Goal: Register for event/course

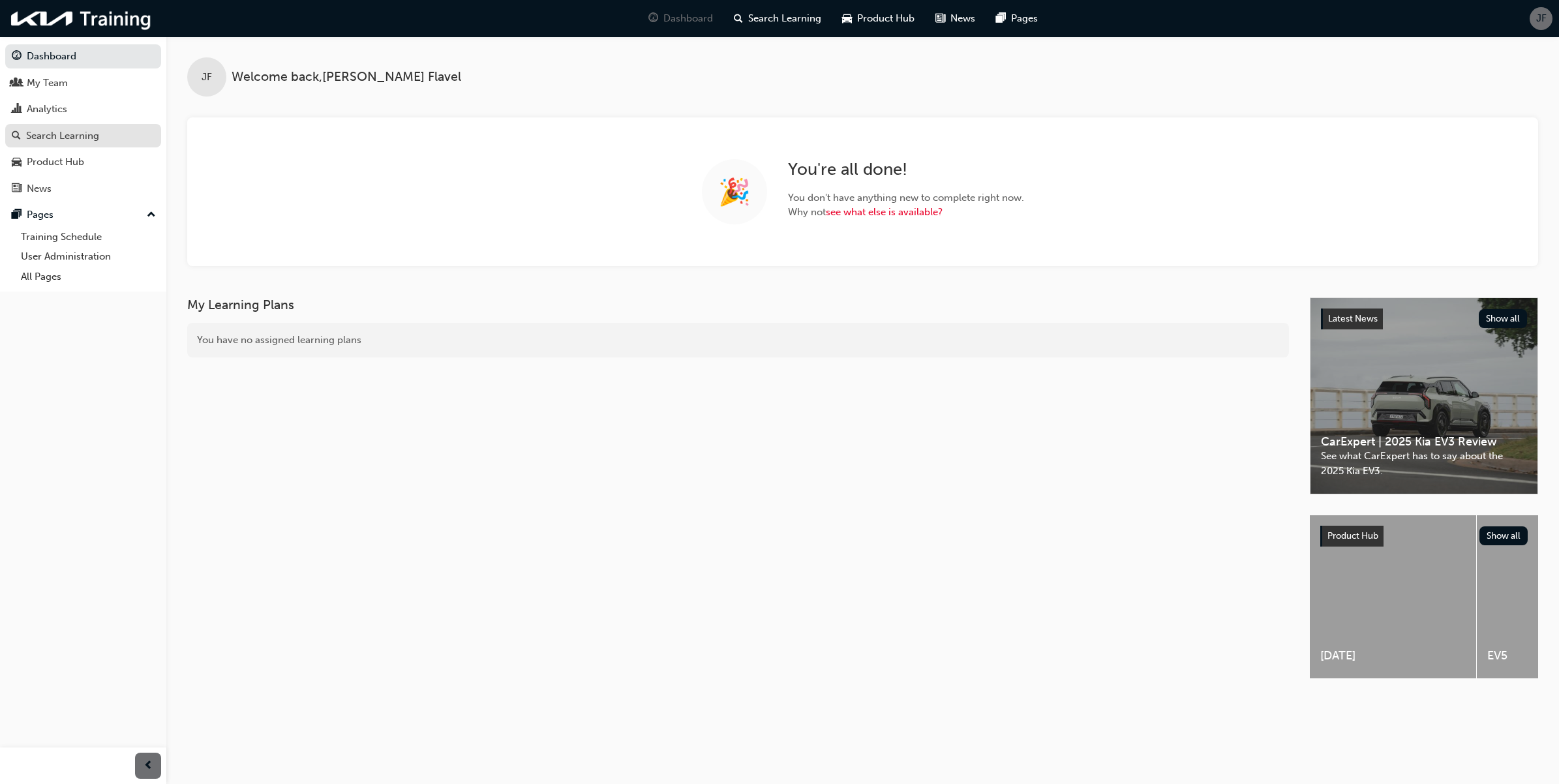
click at [81, 129] on div "Search Learning" at bounding box center [62, 136] width 73 height 15
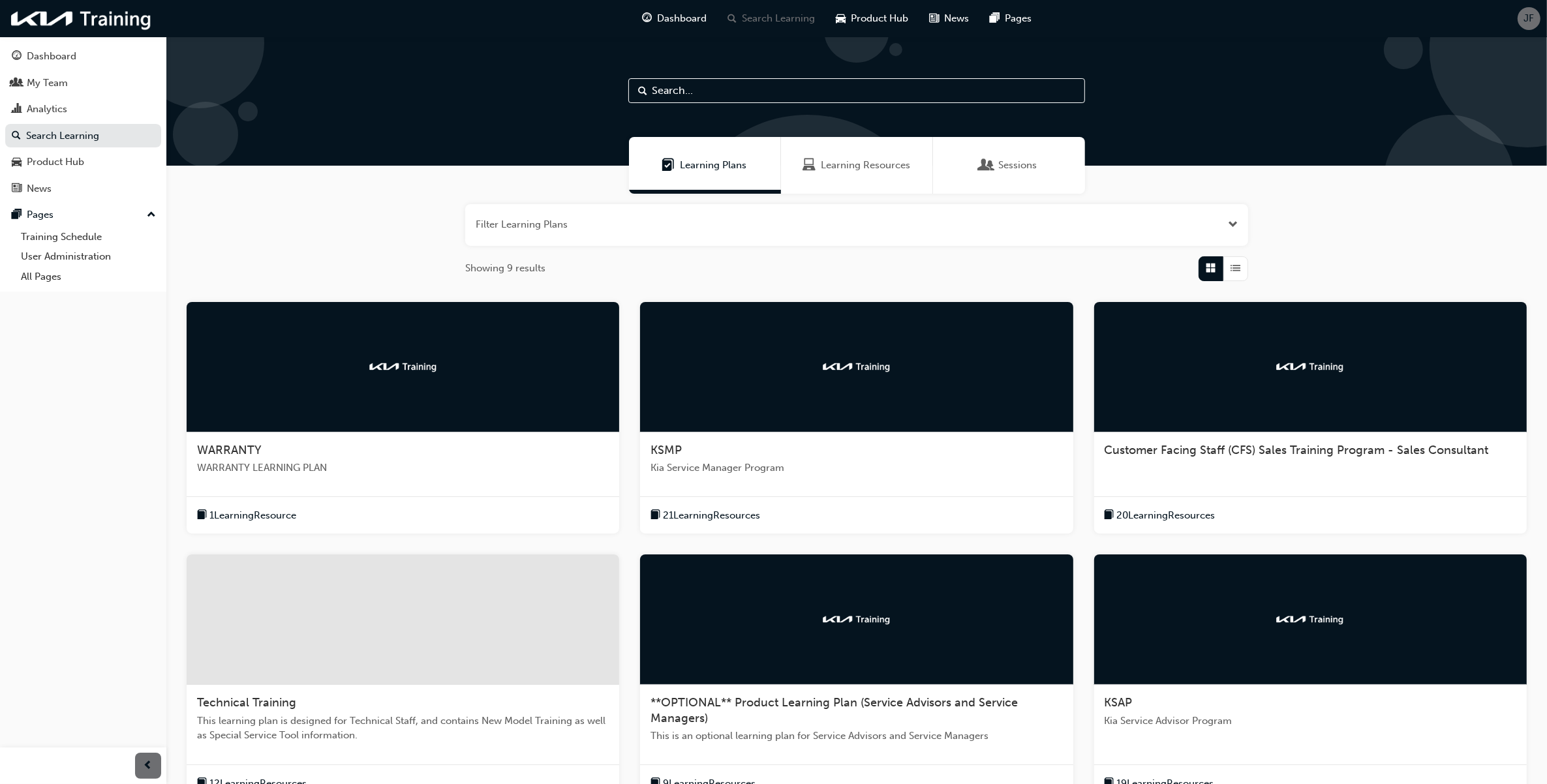
click at [781, 94] on input "text" at bounding box center [856, 90] width 457 height 25
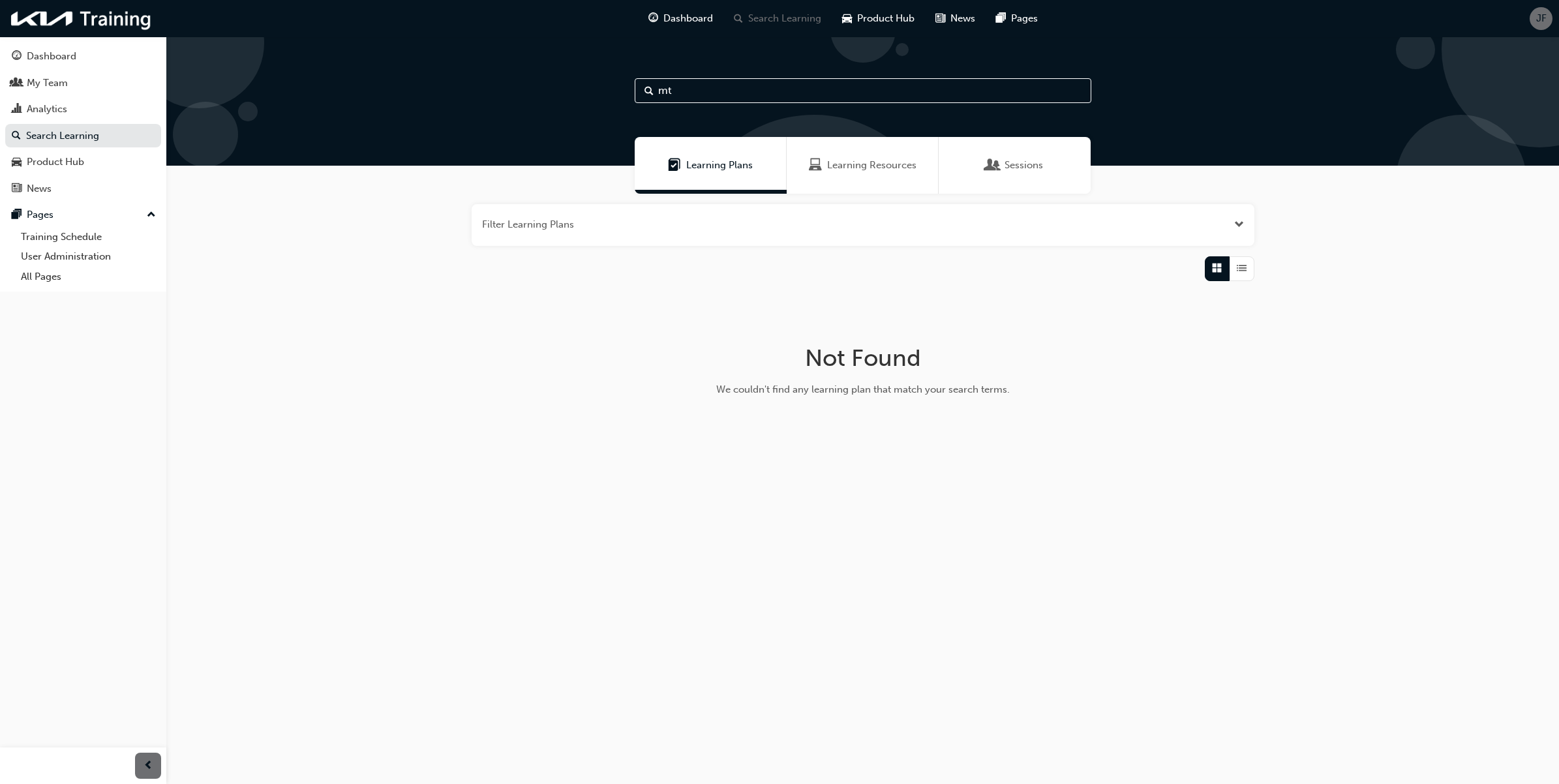
type input "mt"
click at [828, 162] on span "Learning Resources" at bounding box center [872, 165] width 89 height 15
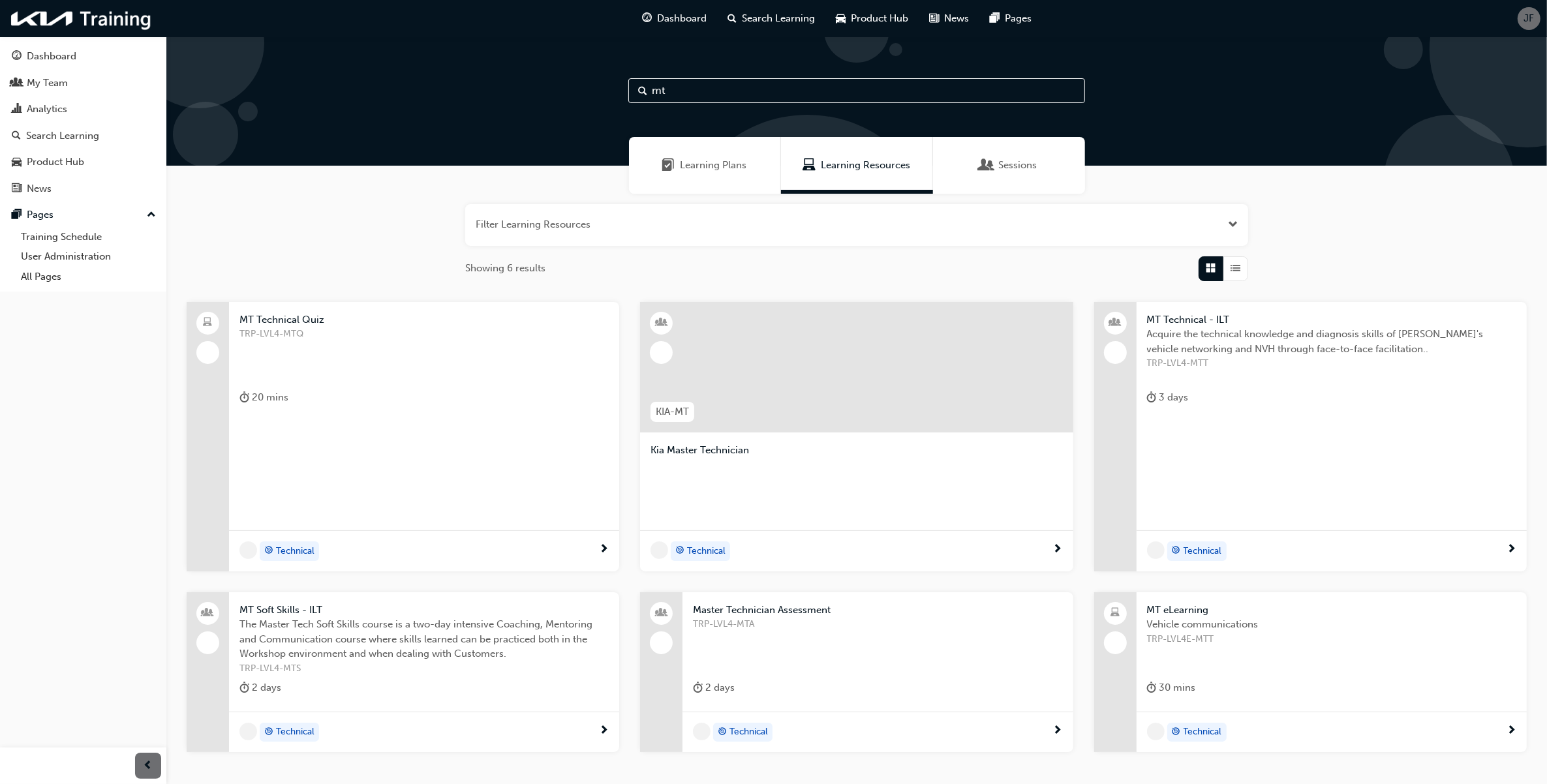
click at [1010, 158] on span "Sessions" at bounding box center [1018, 165] width 39 height 15
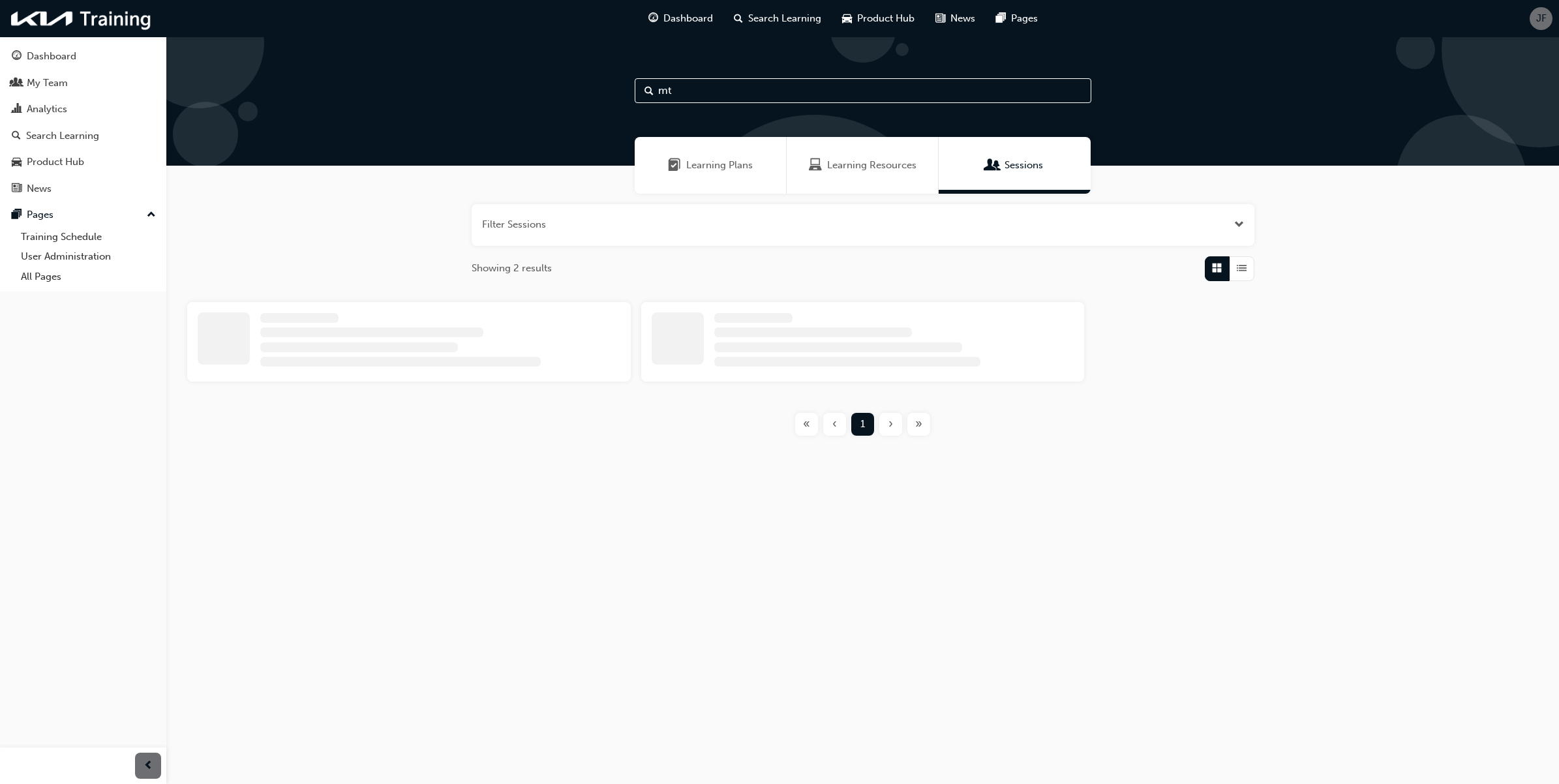
click at [845, 87] on input "mt" at bounding box center [863, 90] width 456 height 25
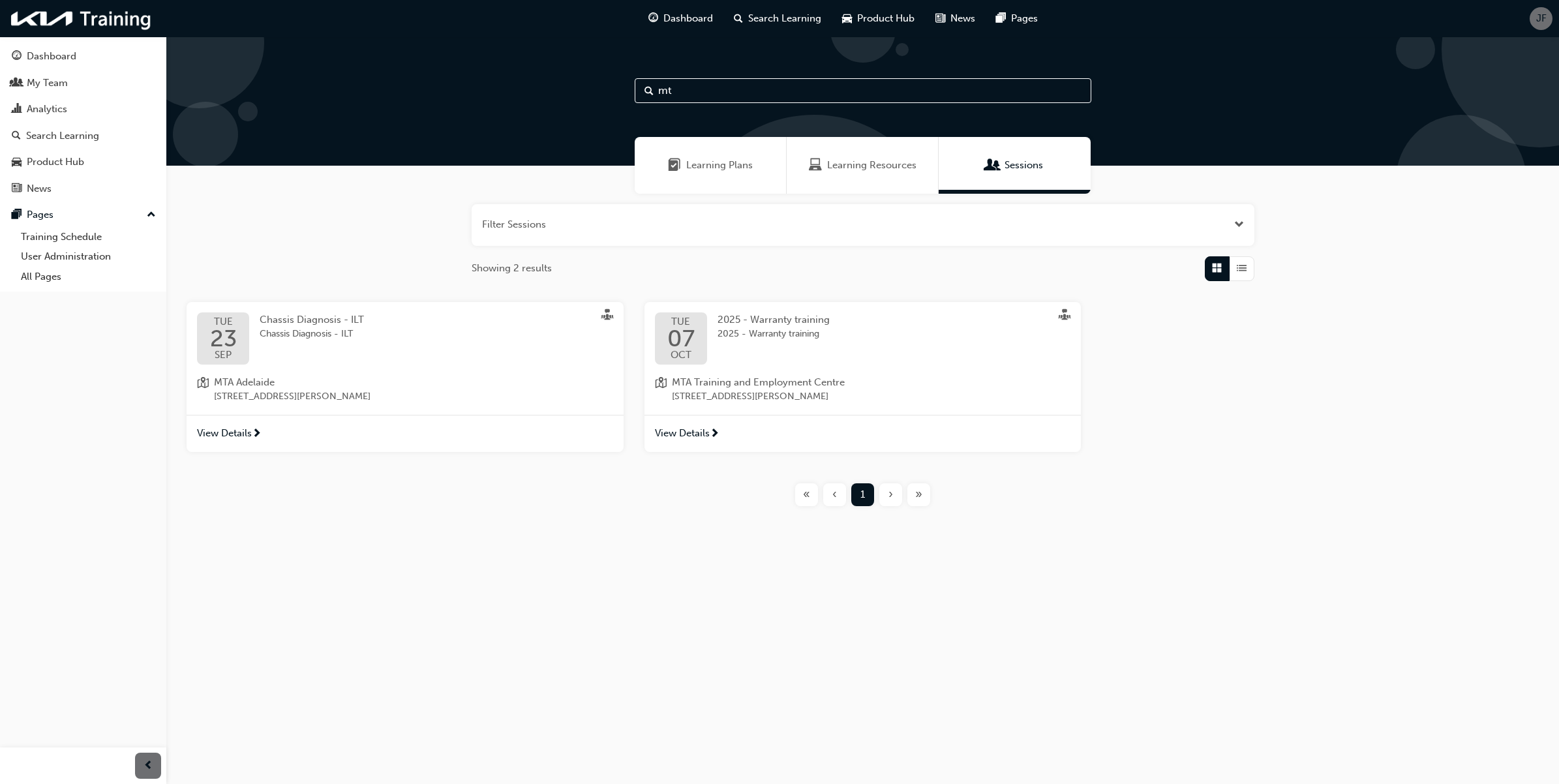
click at [1214, 226] on button "button" at bounding box center [864, 225] width 783 height 42
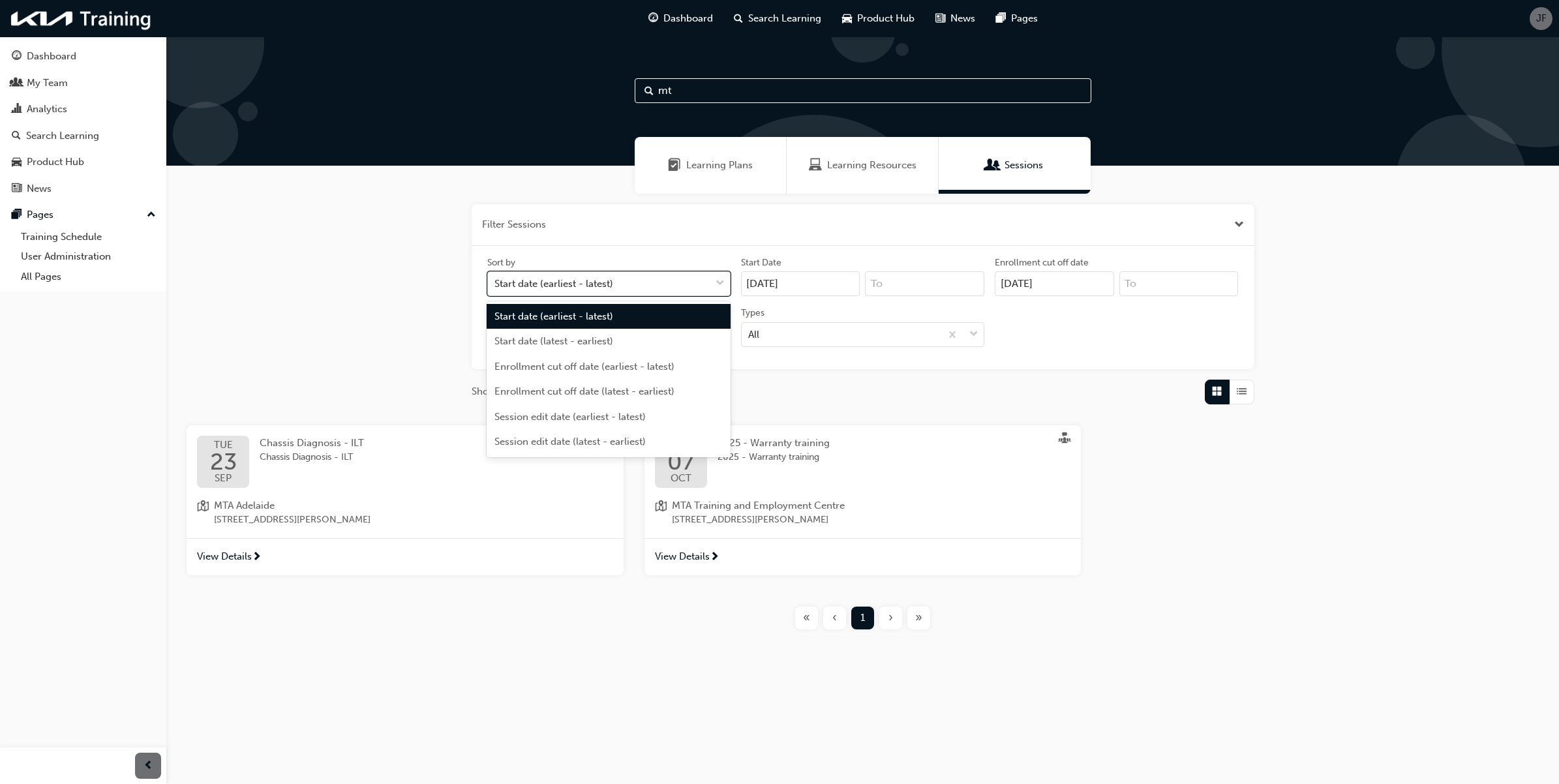
click at [720, 286] on span "down-icon" at bounding box center [720, 283] width 9 height 17
click at [496, 286] on input "Sort by option Start date (earliest - latest) focused, 1 of 6. 6 results availa…" at bounding box center [495, 284] width 2 height 11
click at [720, 286] on span "down-icon" at bounding box center [720, 283] width 9 height 17
click at [496, 286] on input "Sort by option Start date (earliest - latest) focused, 1 of 6. 6 results availa…" at bounding box center [495, 284] width 2 height 11
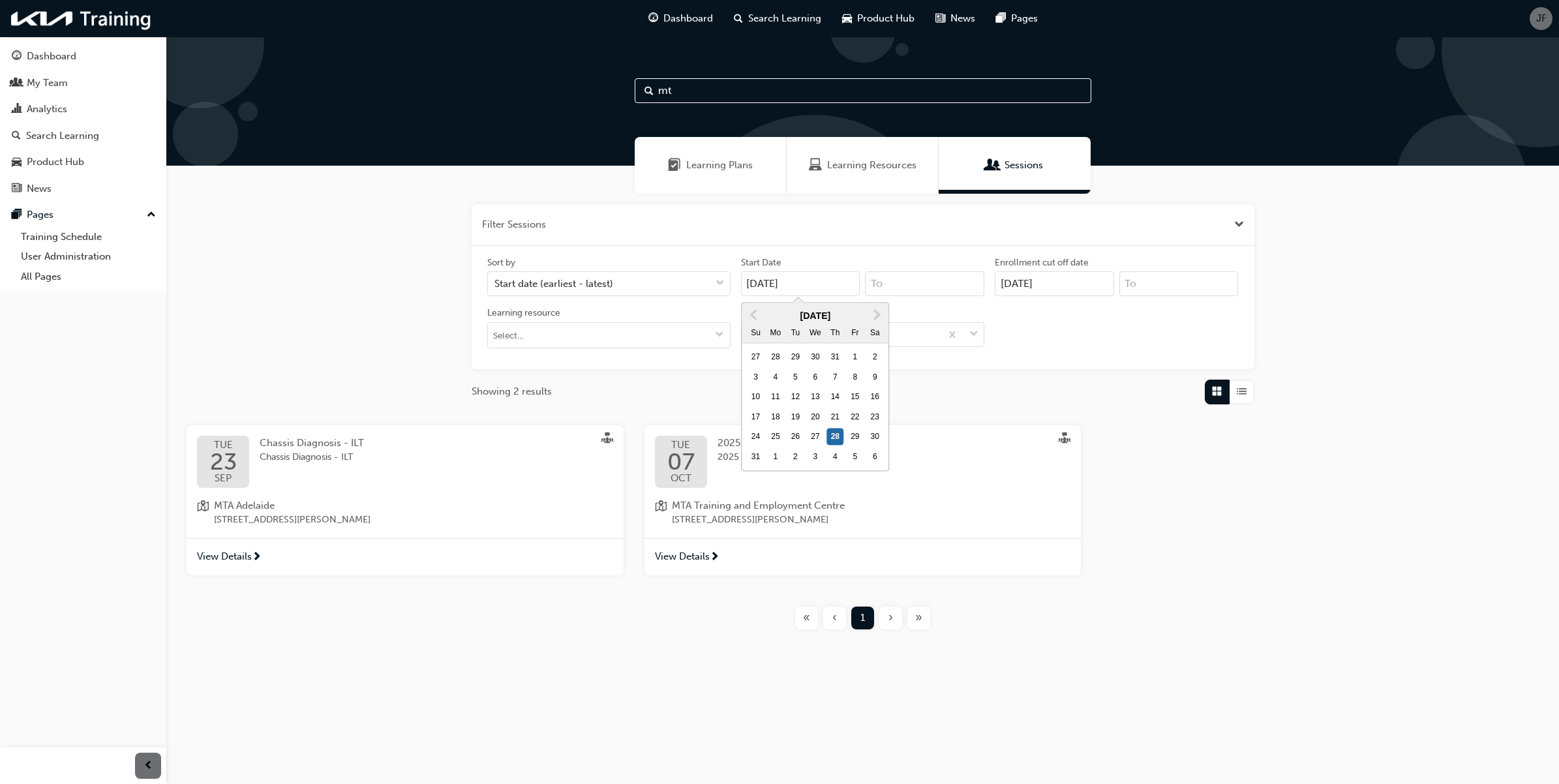
click at [754, 284] on input "[DATE]" at bounding box center [800, 284] width 119 height 25
click at [797, 415] on div "19" at bounding box center [796, 416] width 17 height 17
click at [797, 296] on input "[DATE]" at bounding box center [800, 284] width 119 height 25
type input "[DATE]"
click at [1031, 363] on div "Sort by Start date (earliest - latest) Start Date [DATE] Enrollment cut off dat…" at bounding box center [864, 308] width 783 height 123
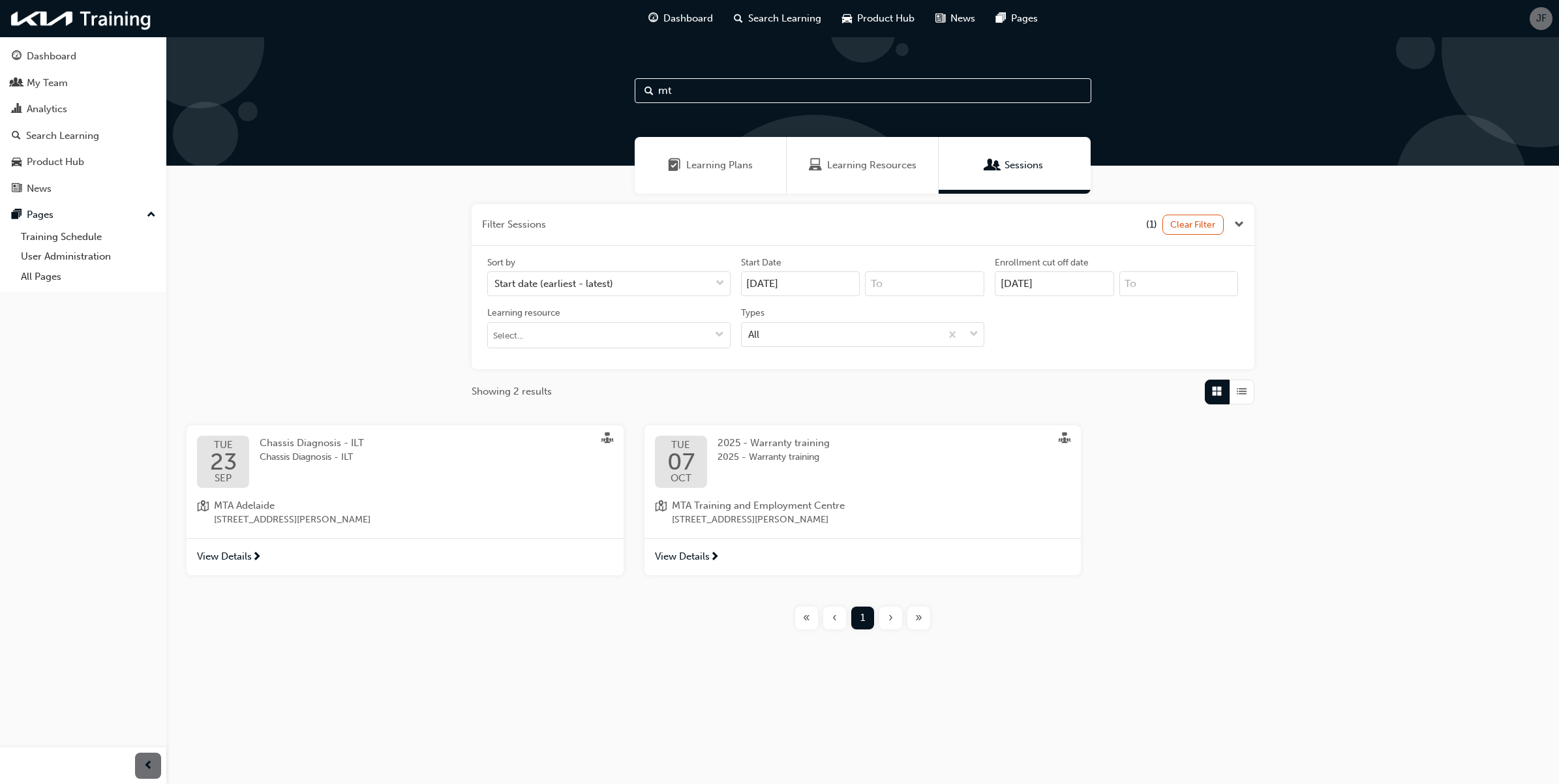
drag, startPoint x: 676, startPoint y: 89, endPoint x: 631, endPoint y: 90, distance: 45.0
click at [631, 90] on div "mt" at bounding box center [863, 101] width 1393 height 129
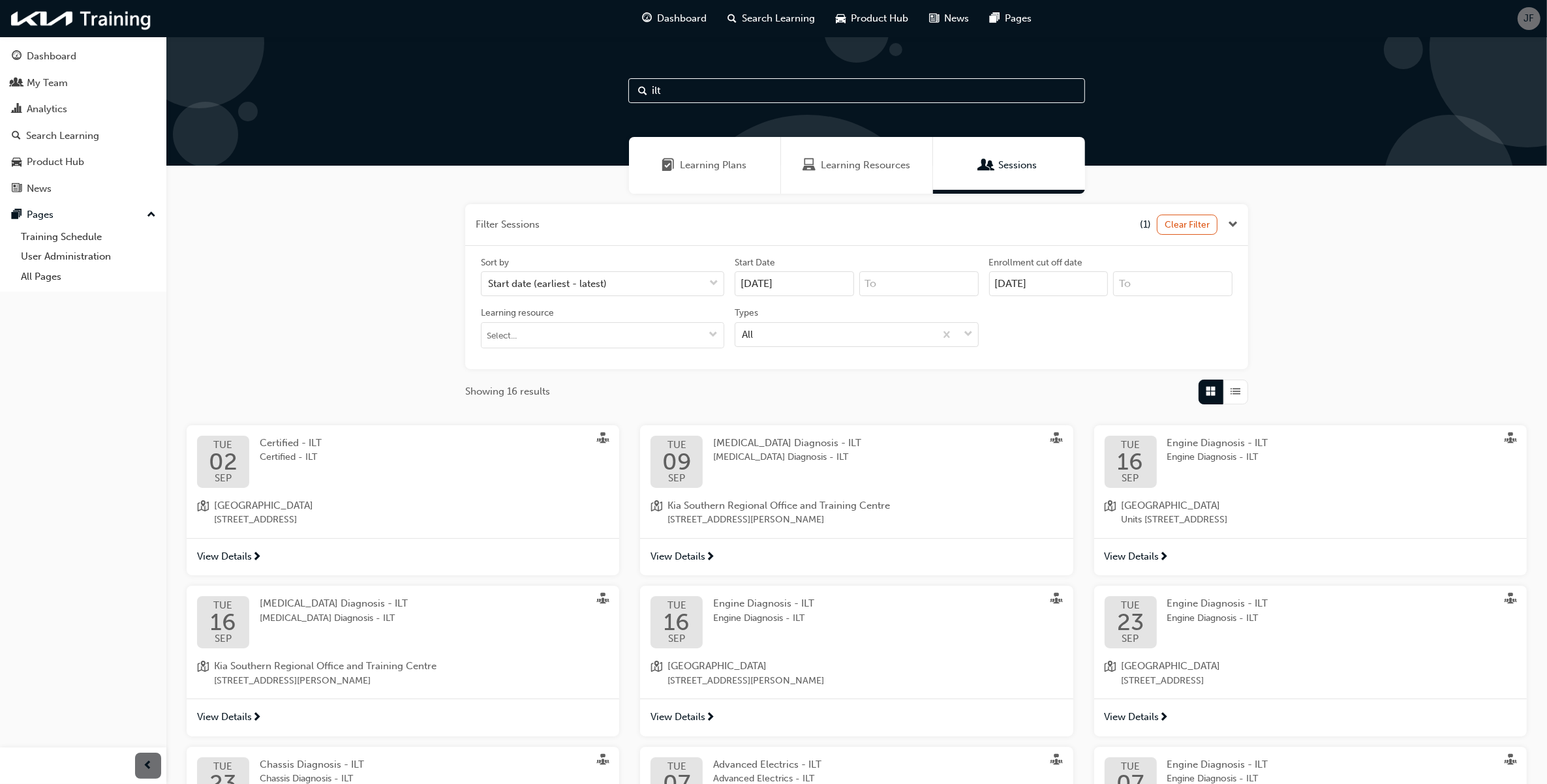
drag, startPoint x: 723, startPoint y: 100, endPoint x: 588, endPoint y: 90, distance: 135.4
click at [588, 90] on div "ilt" at bounding box center [857, 101] width 1381 height 129
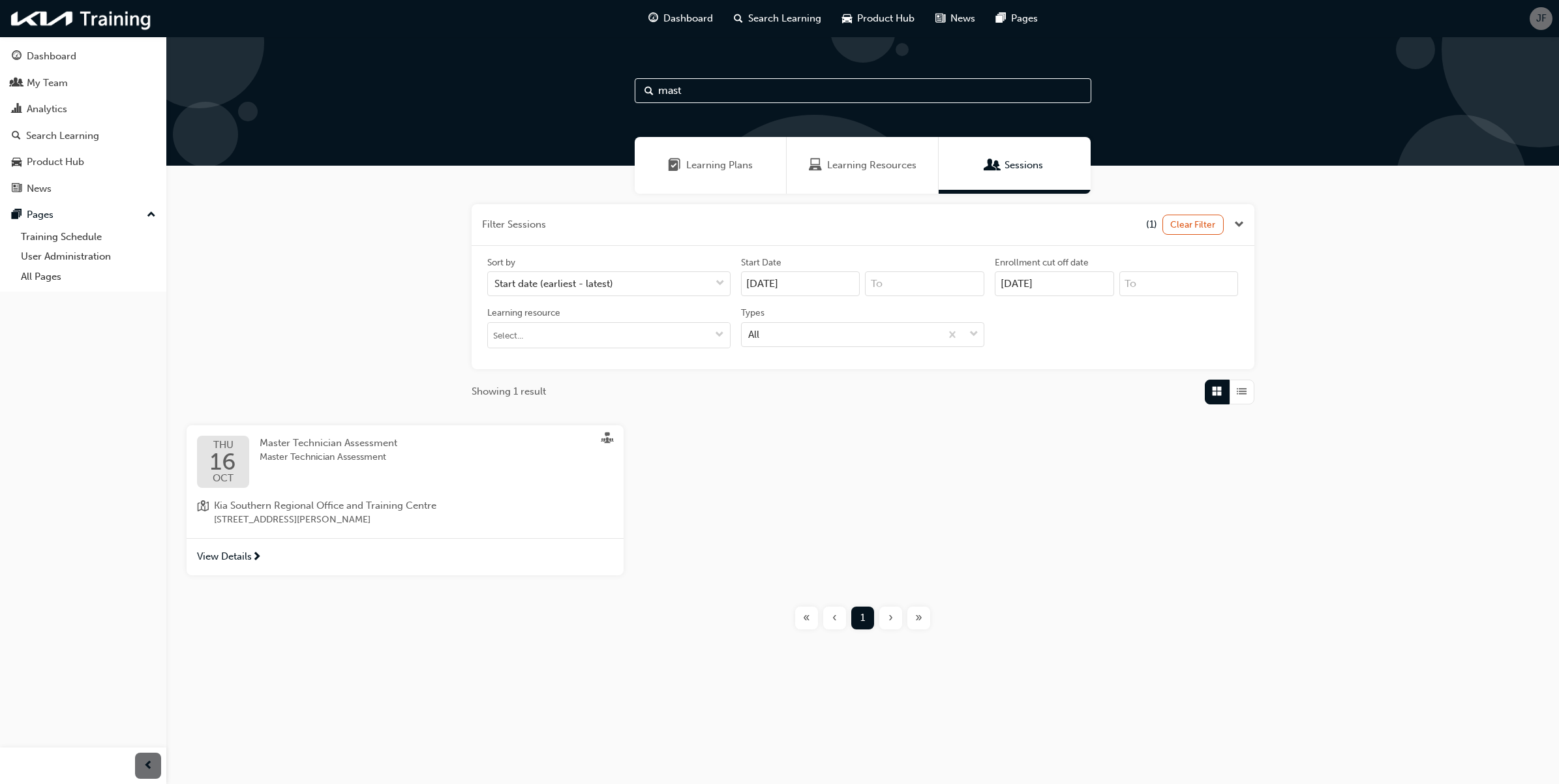
type input "mast"
click at [1046, 282] on input "[DATE]" at bounding box center [1054, 284] width 119 height 25
click at [1122, 436] on div "30" at bounding box center [1129, 437] width 17 height 17
click at [1114, 296] on input "[DATE]" at bounding box center [1054, 284] width 119 height 25
type input "[DATE]"
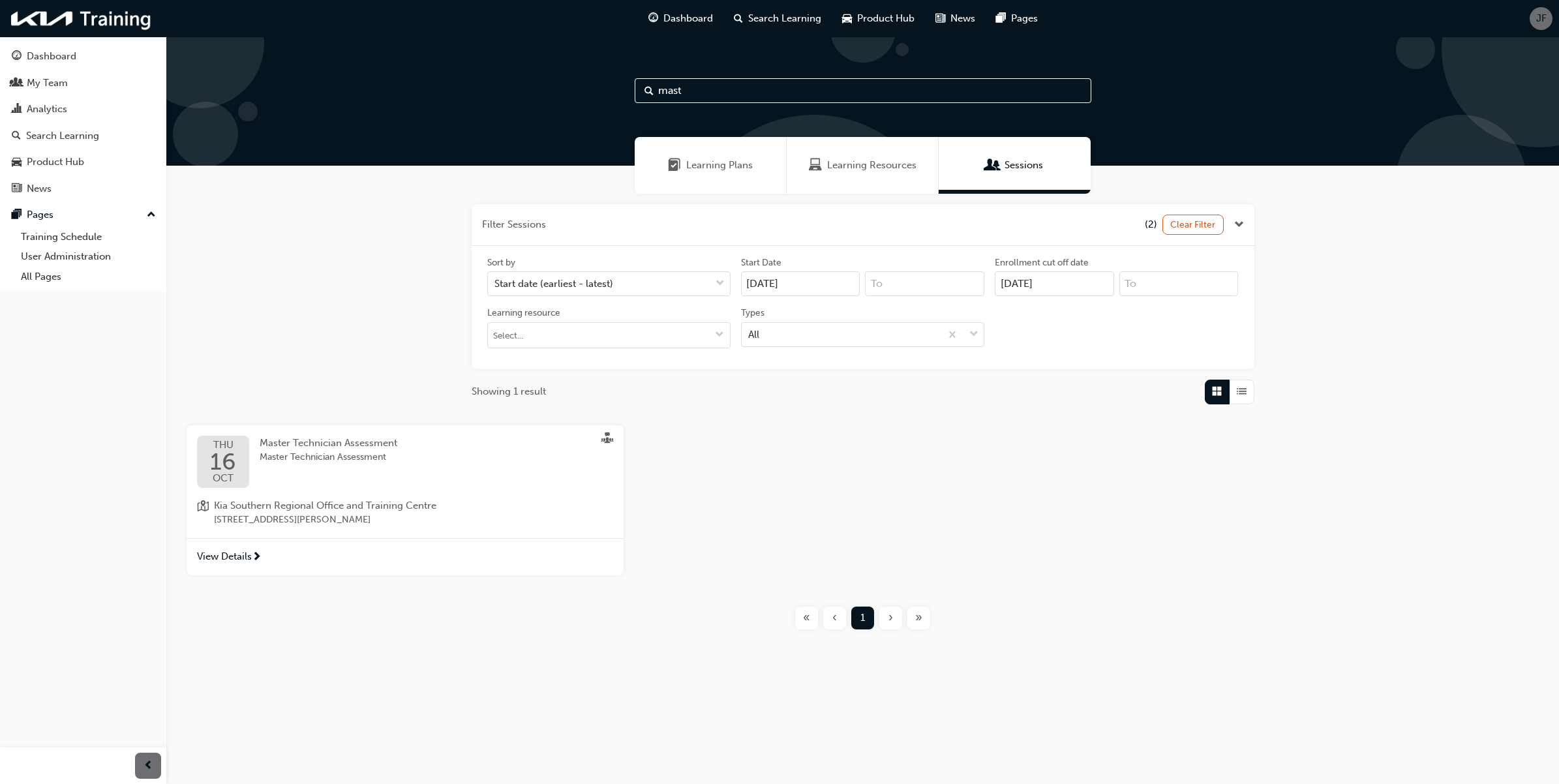
click at [757, 432] on div "[DATE] Master Technician Assessment Master Technician Assessment Kia Southern R…" at bounding box center [863, 506] width 1373 height 161
click at [418, 468] on div "Master Technician Assessment Master Technician Assessment" at bounding box center [338, 462] width 158 height 53
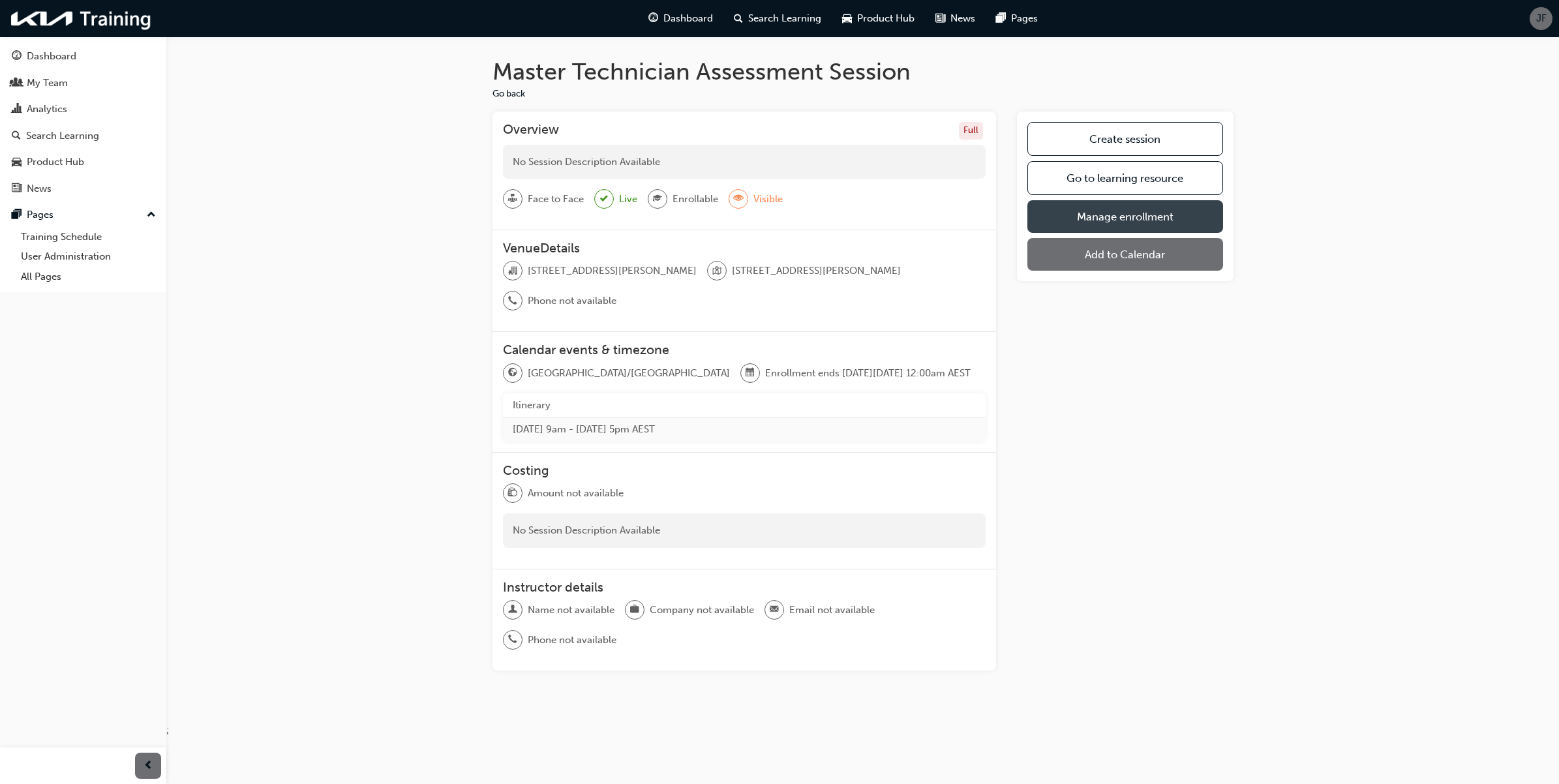
click at [1162, 228] on link "Manage enrollment" at bounding box center [1126, 217] width 195 height 33
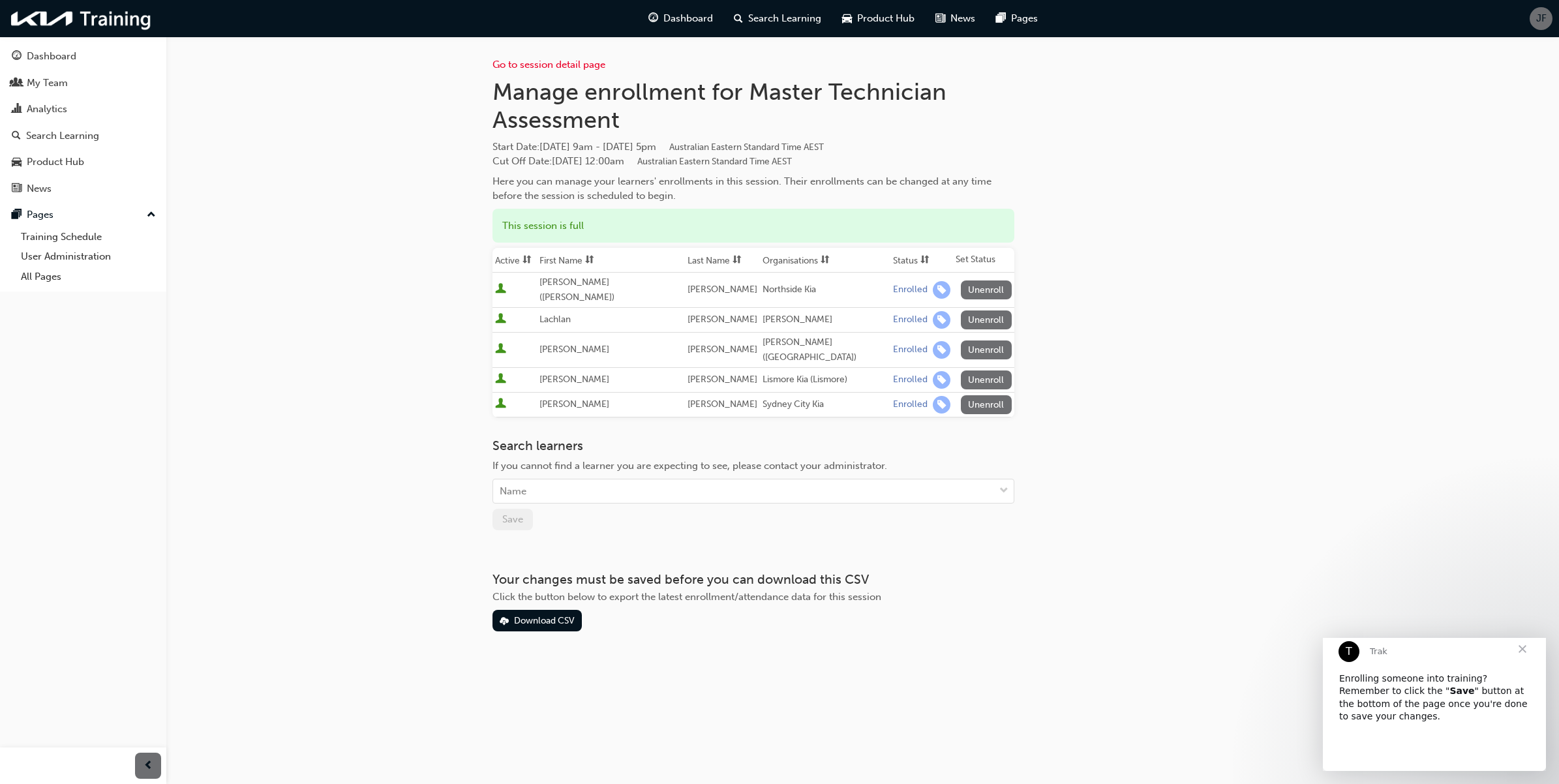
click at [1192, 423] on div "Go to session detail page Manage enrollment for Master Technician Assessment St…" at bounding box center [863, 334] width 741 height 595
click at [1524, 659] on span "Close" at bounding box center [1522, 649] width 47 height 47
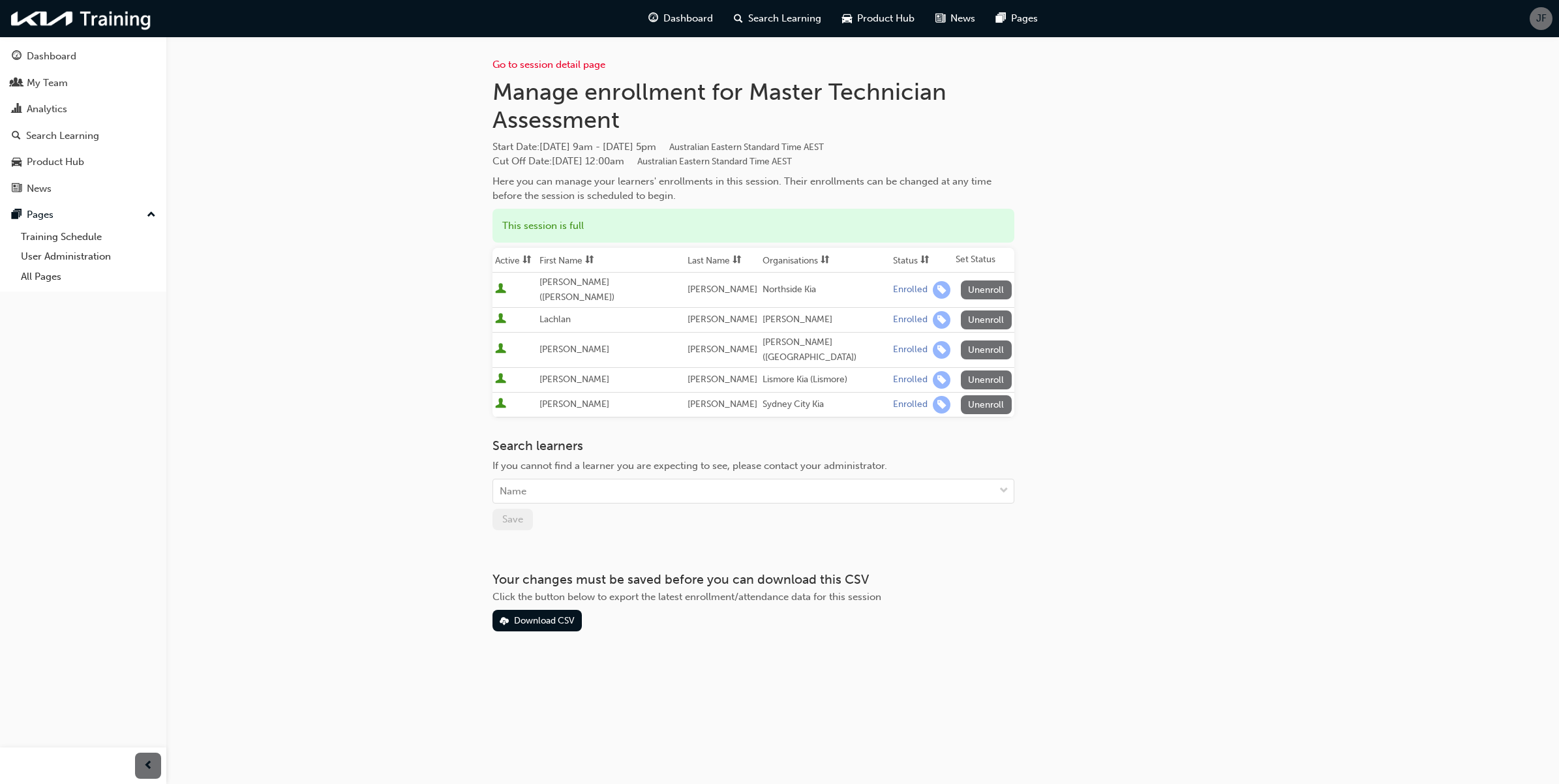
click at [1031, 637] on div "Go to session detail page Manage enrollment for Master Technician Assessment St…" at bounding box center [864, 355] width 783 height 637
click at [514, 65] on link "Go to session detail page" at bounding box center [548, 65] width 112 height 11
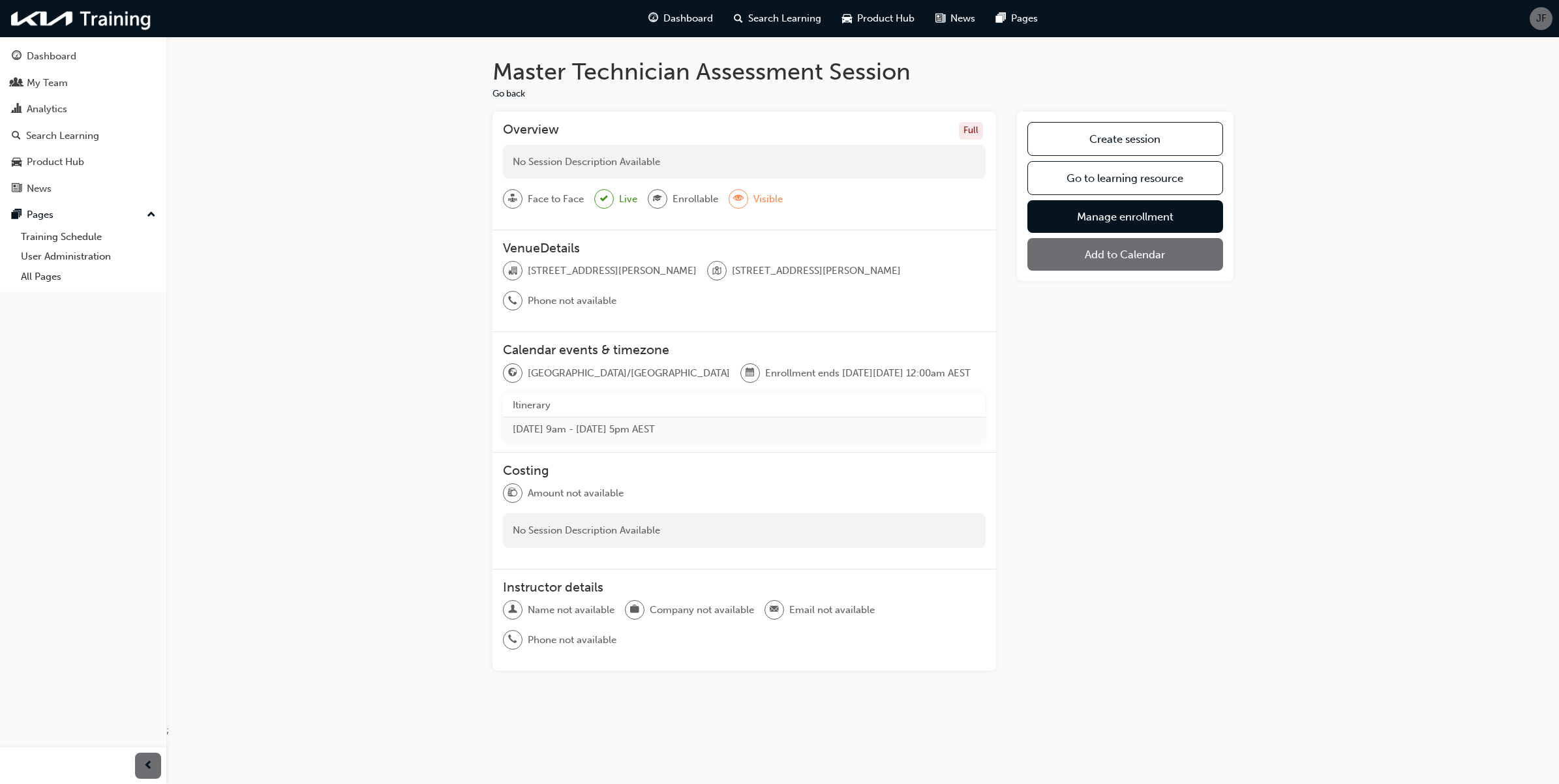
click at [349, 242] on div "Master Technician Assessment Session Go back Overview Full No Session Descripti…" at bounding box center [863, 380] width 1393 height 686
click at [1147, 190] on link "Go to learning resource" at bounding box center [1126, 177] width 195 height 34
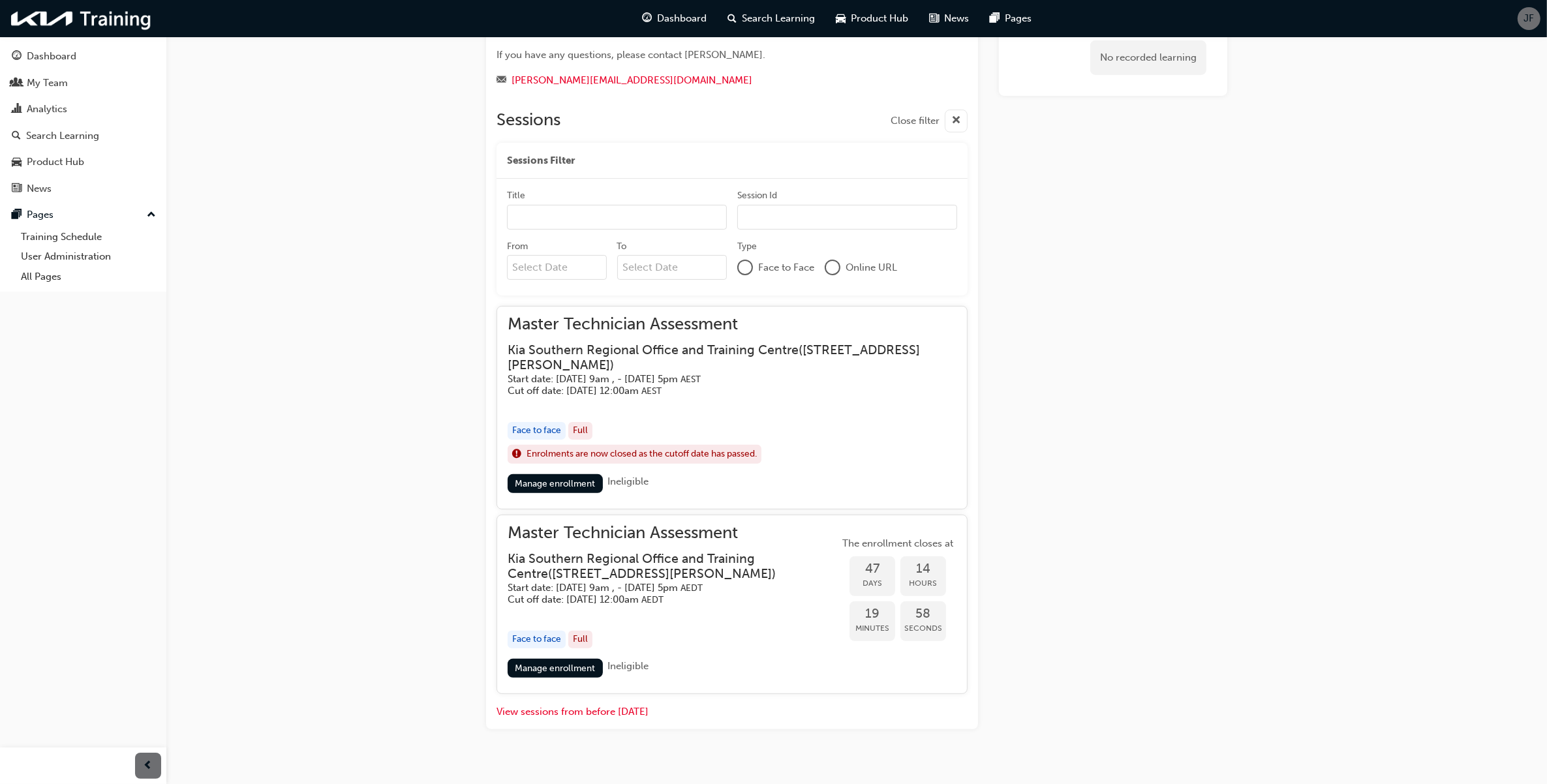
scroll to position [352, 0]
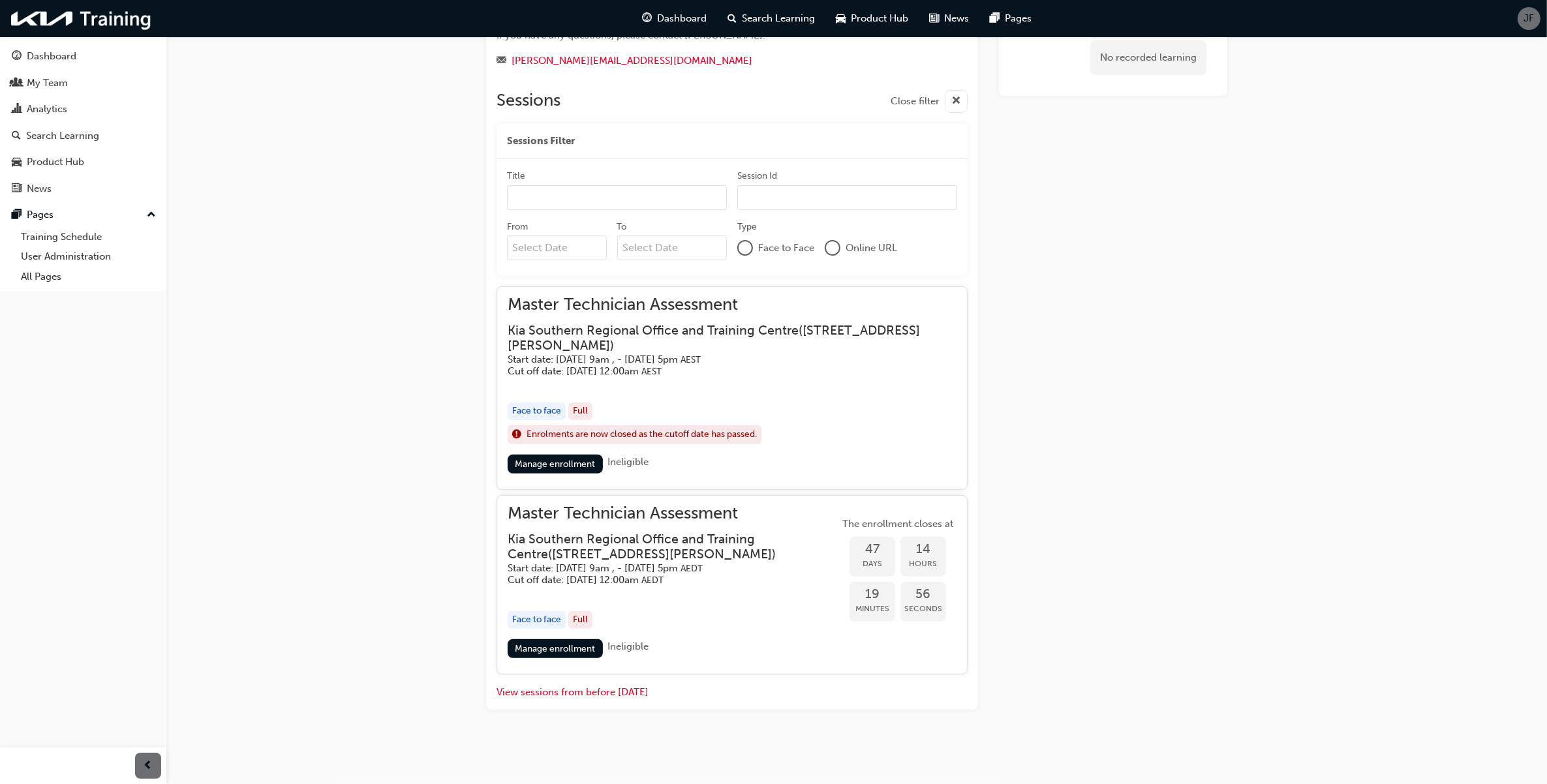
click at [633, 313] on span "Master Technician Assessment" at bounding box center [732, 305] width 449 height 15
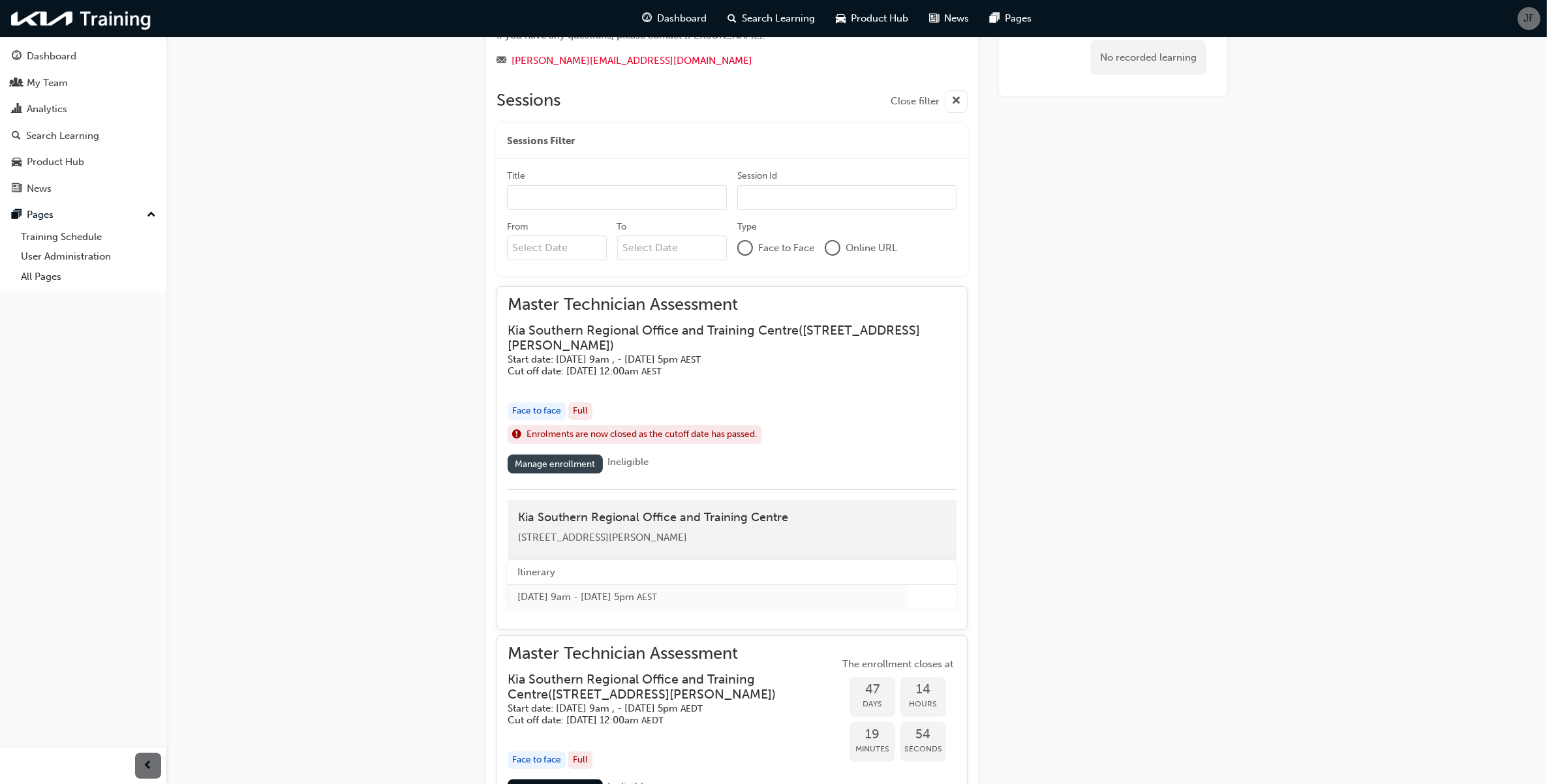
click at [558, 464] on link "Manage enrollment" at bounding box center [555, 464] width 95 height 19
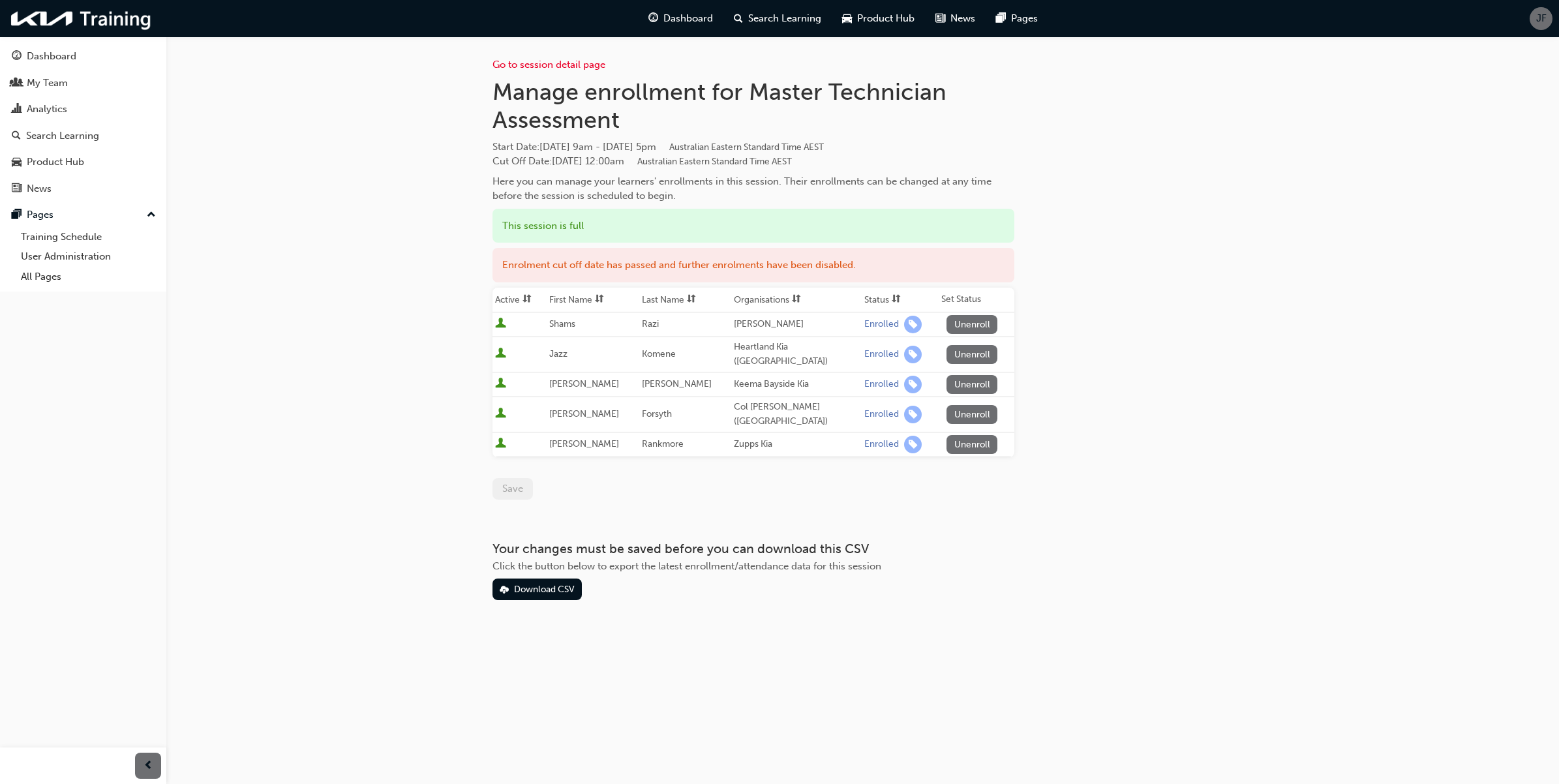
click at [1228, 341] on div "Go to session detail page Manage enrollment for Master Technician Assessment St…" at bounding box center [863, 319] width 741 height 564
